Goal: Information Seeking & Learning: Learn about a topic

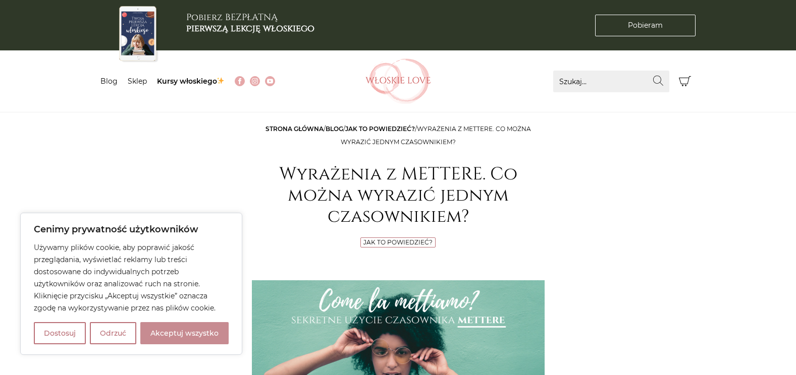
click at [176, 332] on button "Akceptuj wszystko" at bounding box center [184, 333] width 88 height 22
checkbox input "true"
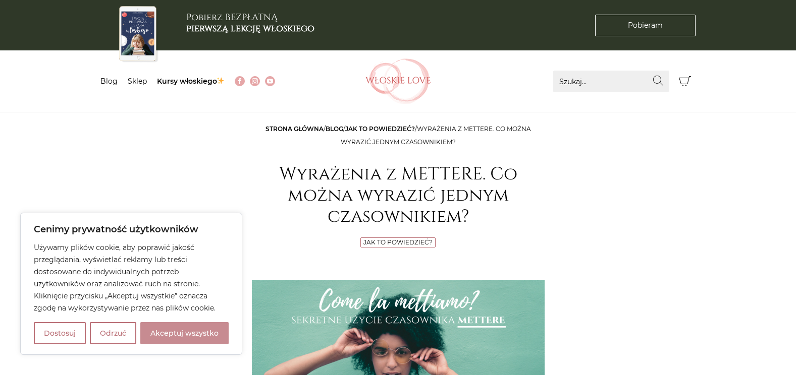
checkbox input "true"
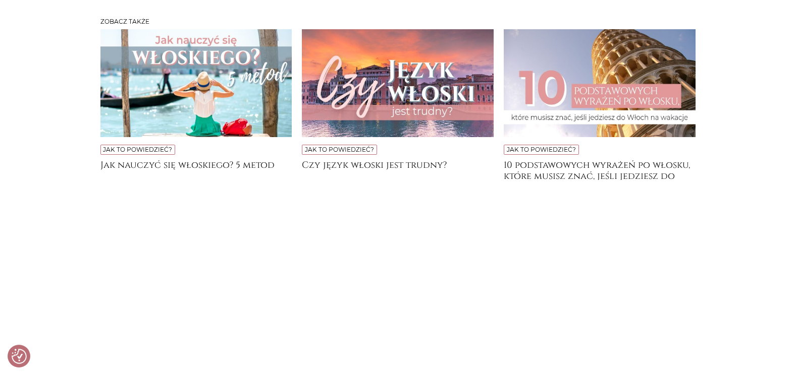
scroll to position [3482, 0]
